Goal: Task Accomplishment & Management: Manage account settings

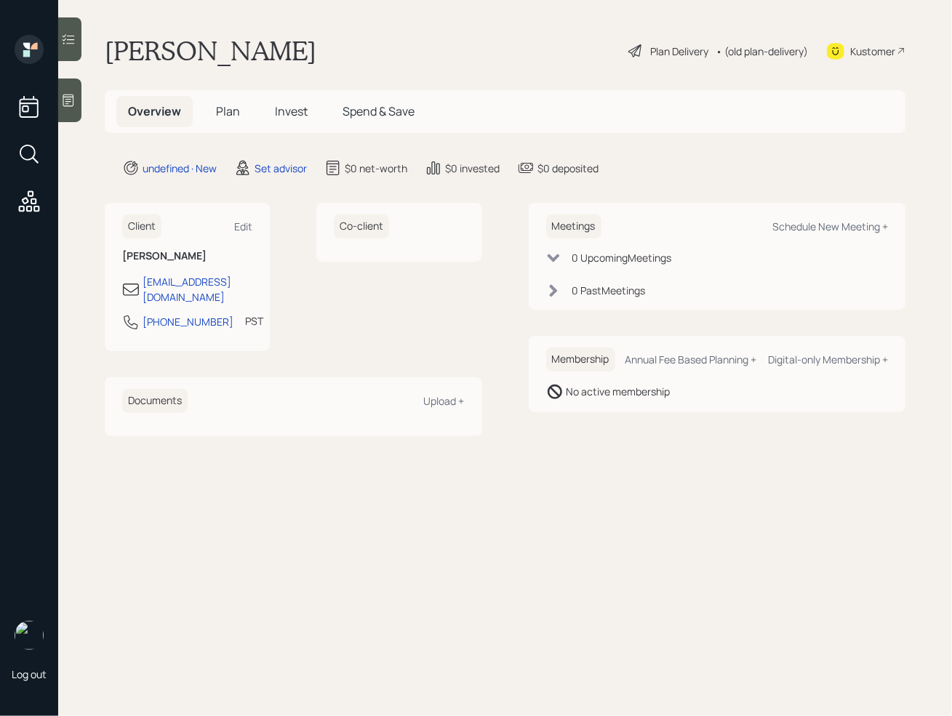
click at [71, 114] on div at bounding box center [69, 101] width 23 height 44
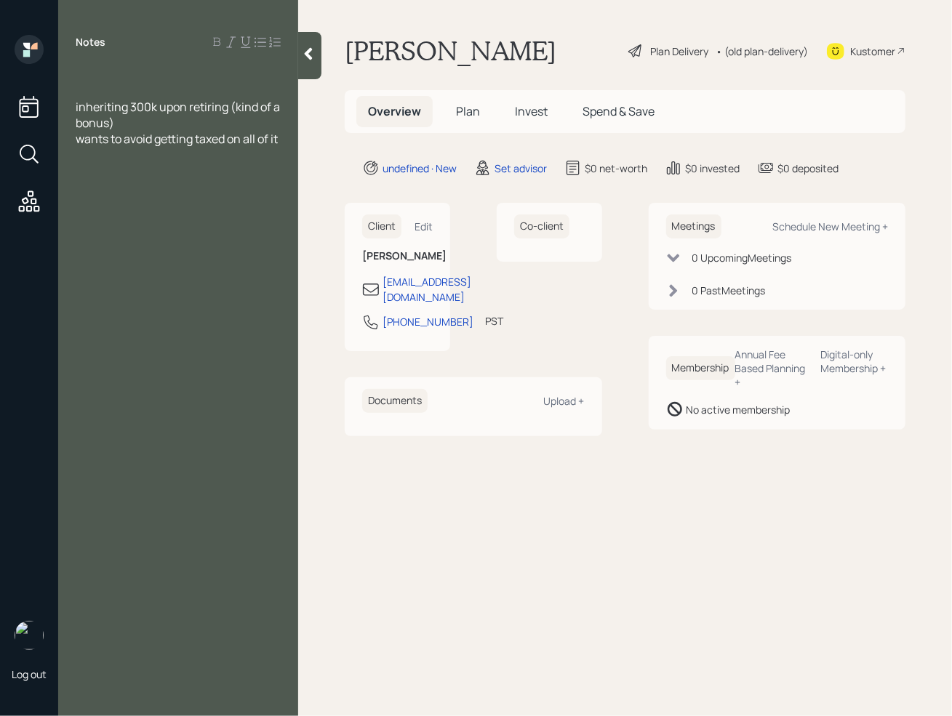
click at [102, 93] on div at bounding box center [178, 91] width 205 height 16
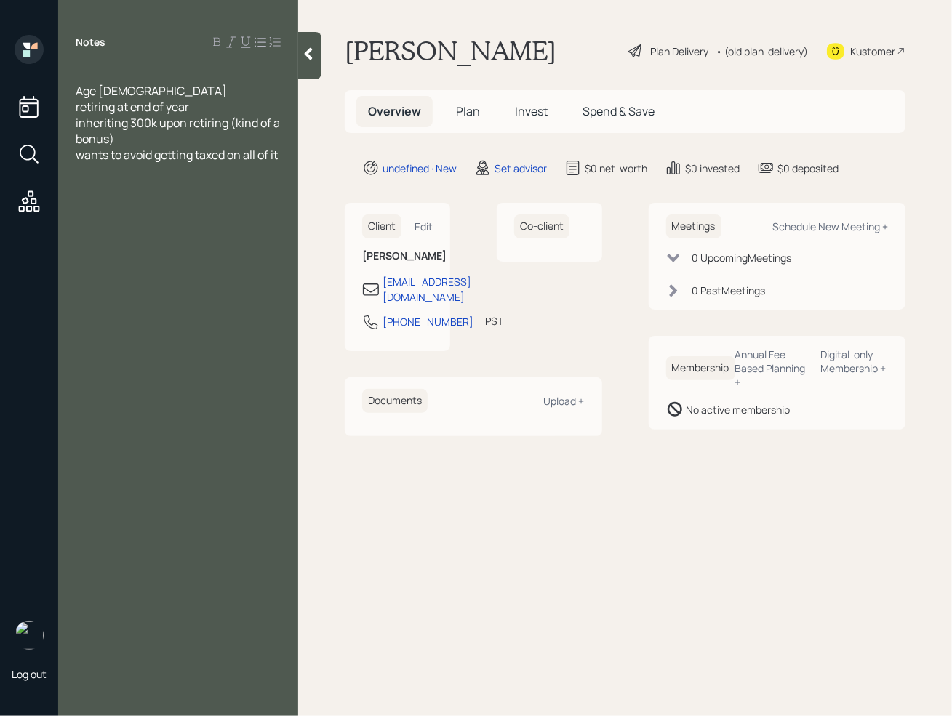
click at [216, 110] on div "retiring at end of year" at bounding box center [178, 107] width 205 height 16
click at [124, 122] on span "inheriting 300k upon retiring (kind of a bonus)" at bounding box center [179, 131] width 206 height 32
click at [286, 156] on div "Age [DEMOGRAPHIC_DATA] retiring at end of year Receiving 300k upon retiring (ki…" at bounding box center [178, 131] width 240 height 128
click at [278, 157] on span "wants to avoid getting taxed on all of it" at bounding box center [177, 155] width 202 height 16
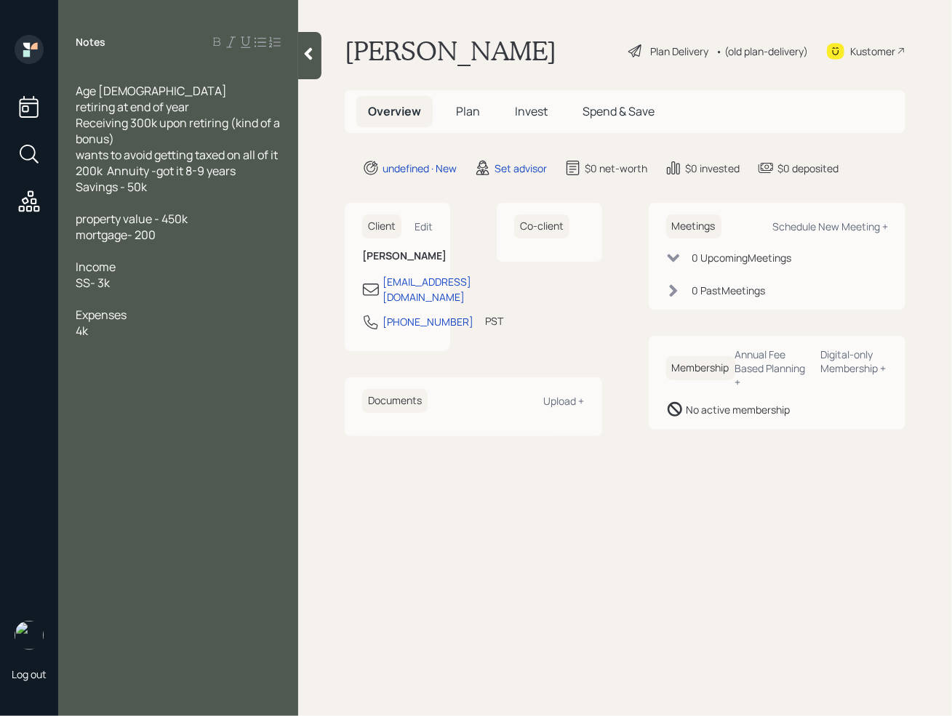
click at [81, 331] on span "4k" at bounding box center [82, 331] width 12 height 16
click at [97, 330] on div "4k" at bounding box center [178, 331] width 205 height 16
click at [845, 230] on div "Schedule New Meeting +" at bounding box center [830, 227] width 116 height 14
select select "round-[PERSON_NAME]"
click at [305, 45] on div at bounding box center [309, 55] width 23 height 47
